Goal: Task Accomplishment & Management: Manage account settings

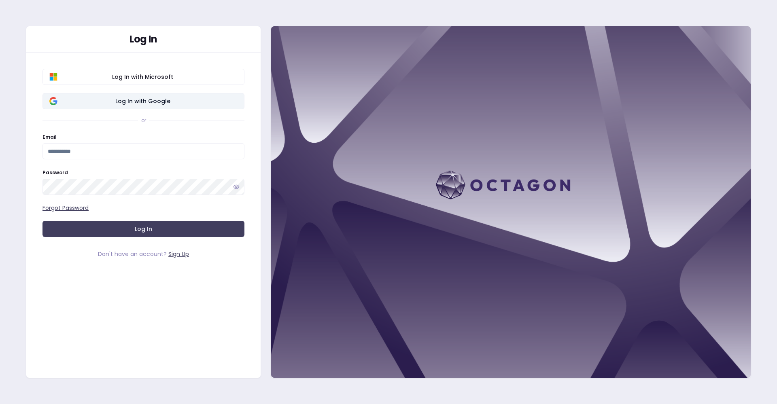
click at [171, 105] on button "Log In with Google" at bounding box center [143, 101] width 202 height 16
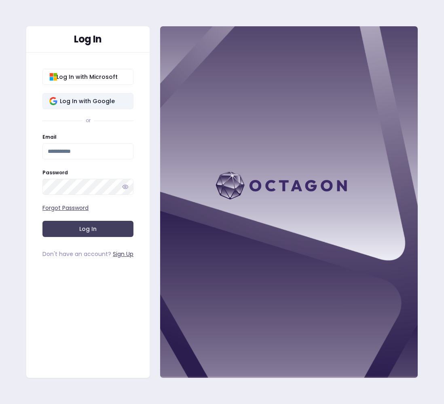
click at [117, 102] on span "Log In with Google" at bounding box center [87, 101] width 79 height 8
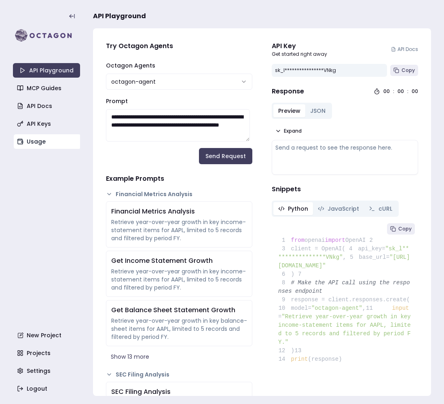
click at [45, 144] on link "Usage" at bounding box center [47, 141] width 67 height 15
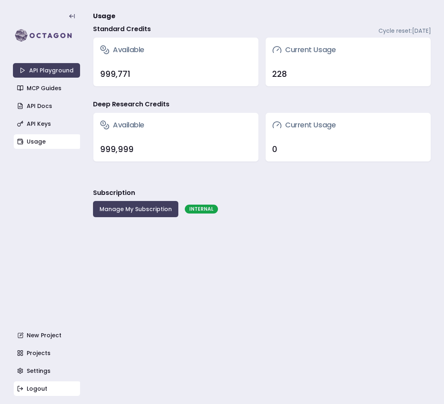
click at [65, 382] on link "Logout" at bounding box center [47, 388] width 67 height 15
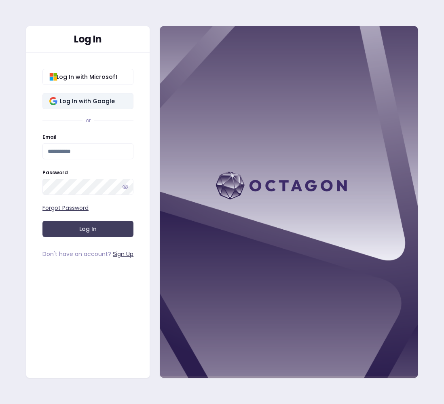
click at [112, 108] on button "Log In with Google" at bounding box center [87, 101] width 91 height 16
